Goal: Check status

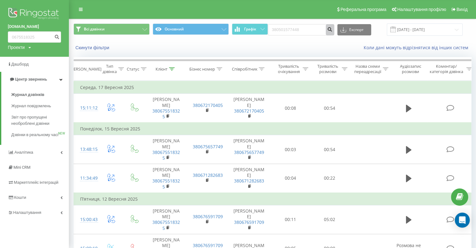
type input "380501577448"
click at [333, 29] on icon "submit" at bounding box center [330, 29] width 5 height 4
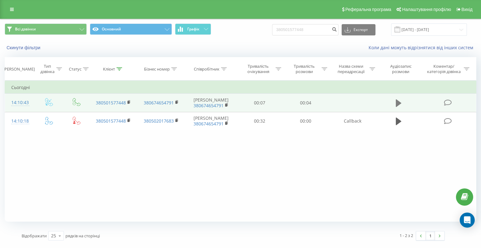
click at [398, 105] on icon at bounding box center [399, 103] width 6 height 8
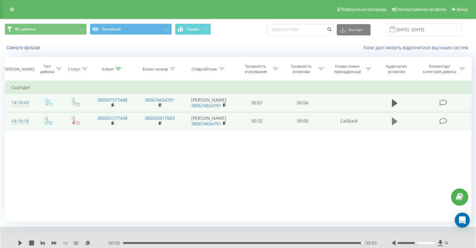
click at [396, 118] on icon at bounding box center [395, 121] width 6 height 9
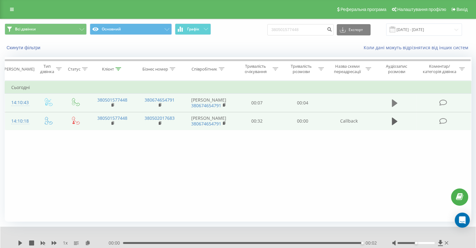
click at [393, 102] on icon at bounding box center [395, 103] width 6 height 8
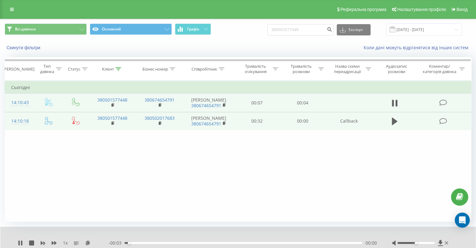
click at [393, 102] on icon at bounding box center [393, 103] width 2 height 7
click at [393, 102] on icon at bounding box center [395, 103] width 6 height 8
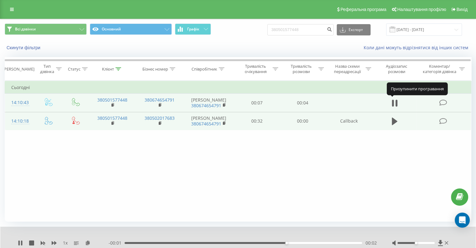
click at [393, 102] on icon at bounding box center [393, 103] width 2 height 7
click at [393, 102] on icon at bounding box center [395, 103] width 6 height 8
